Goal: Transaction & Acquisition: Purchase product/service

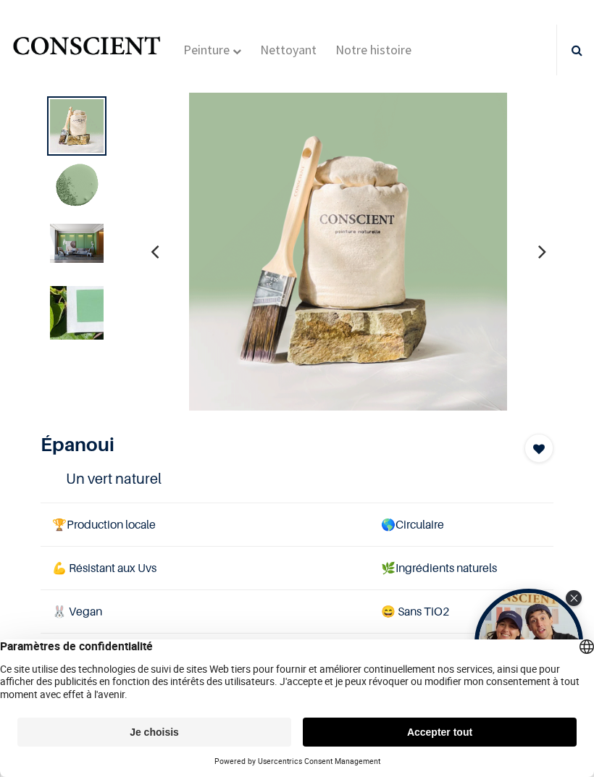
scroll to position [-3, 0]
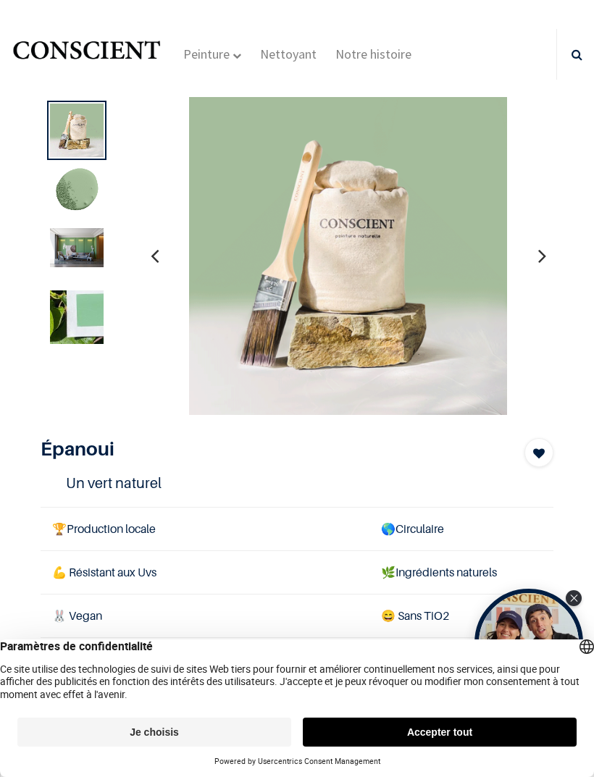
click at [477, 746] on button "Accepter tout" at bounding box center [440, 732] width 274 height 29
